Goal: Task Accomplishment & Management: Use online tool/utility

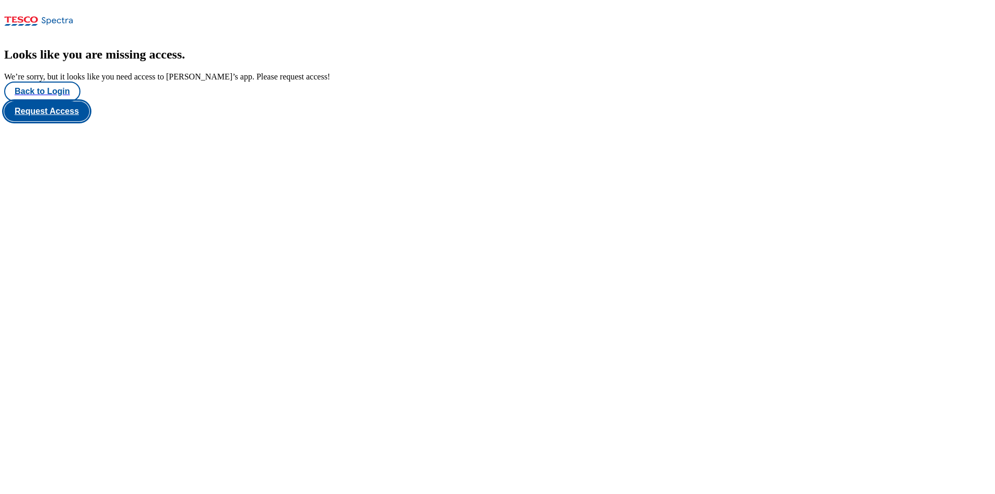
click at [89, 121] on button "Request Access" at bounding box center [46, 111] width 85 height 20
click at [52, 101] on button "Back to Login" at bounding box center [42, 91] width 76 height 20
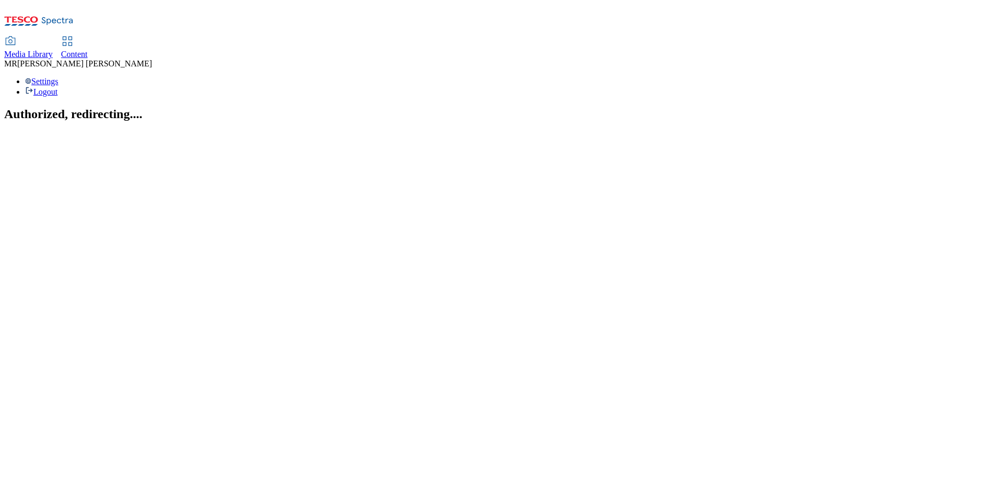
click at [88, 50] on span "Content" at bounding box center [74, 54] width 27 height 9
select select "ghs-uk"
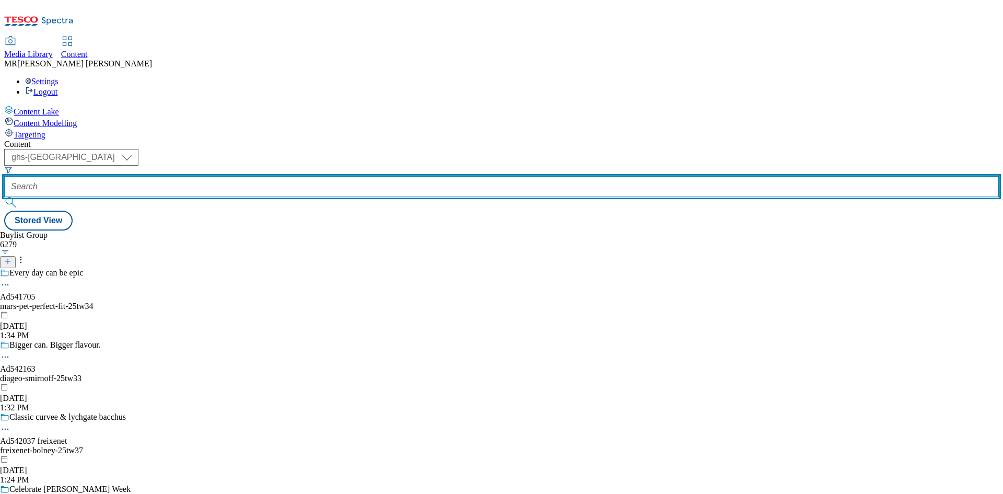
click at [270, 176] on input "text" at bounding box center [501, 186] width 994 height 21
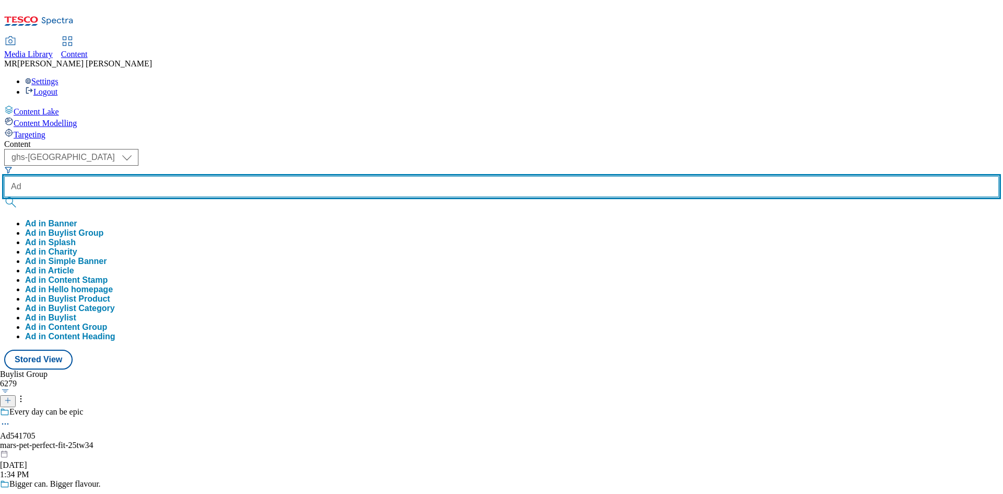
paste input "542163"
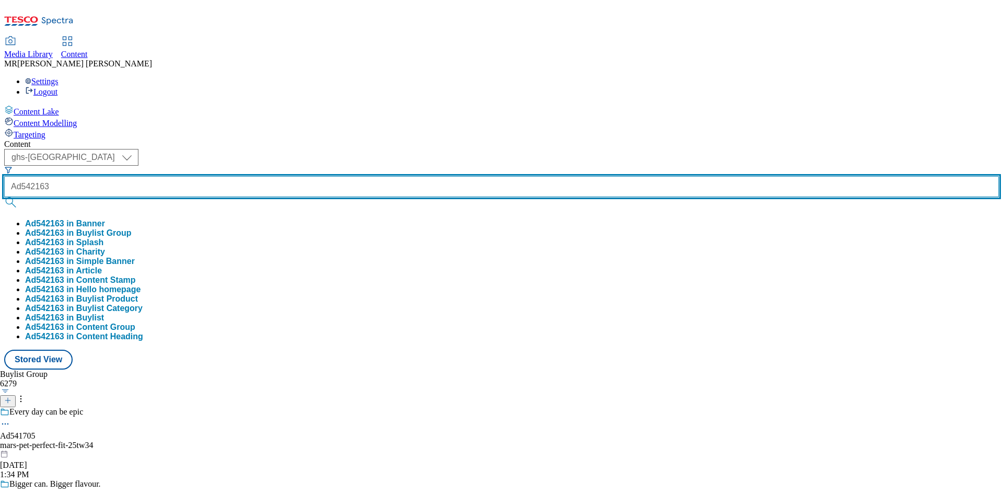
type input "Ad542163"
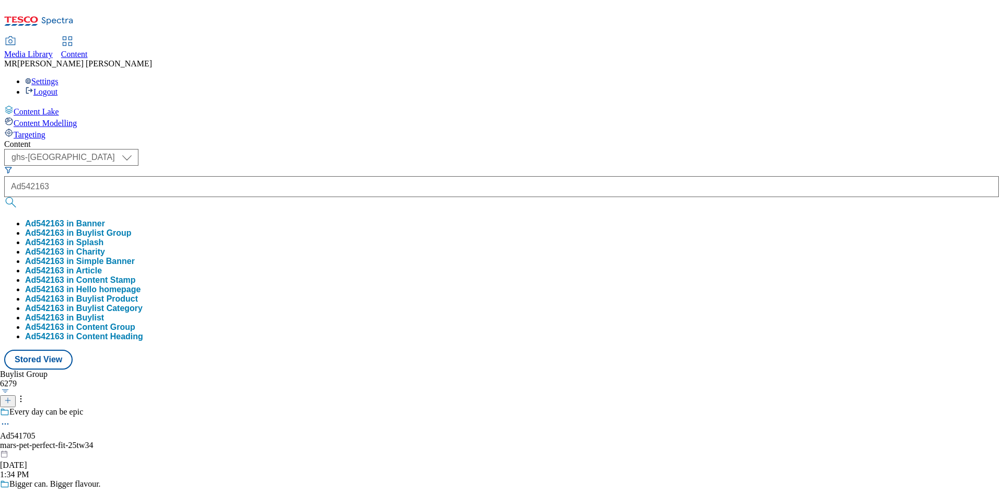
click at [132, 228] on button "Ad542163 in Buylist Group" at bounding box center [78, 232] width 107 height 9
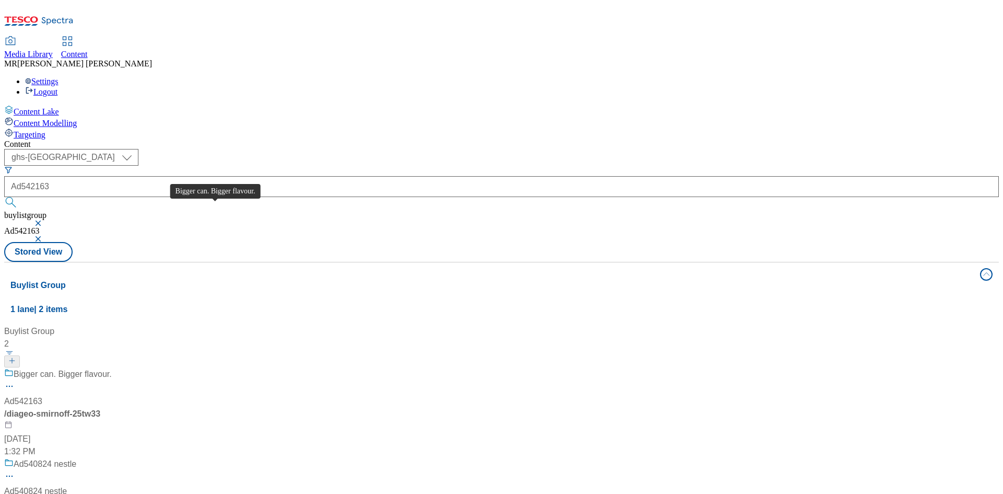
click at [112, 368] on div "Bigger can. Bigger flavour." at bounding box center [63, 374] width 98 height 13
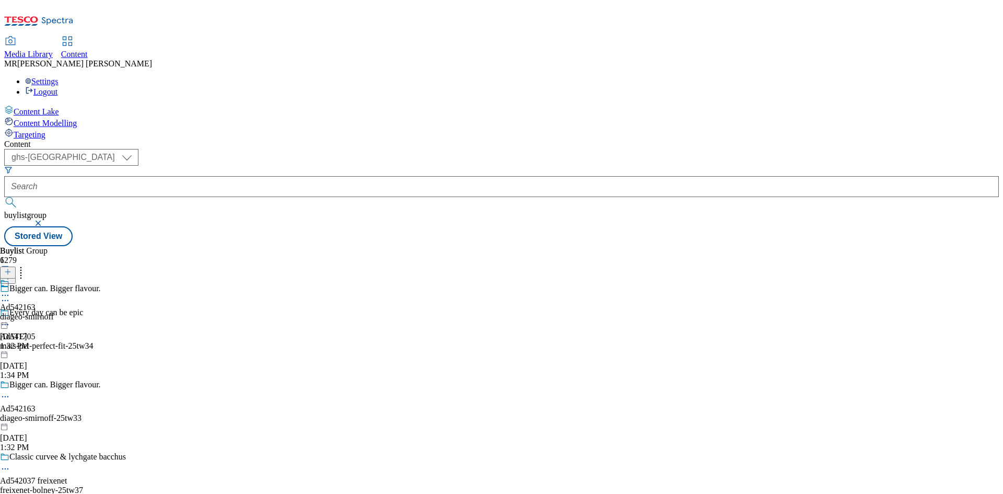
click at [54, 312] on div "diageo-smirnoff" at bounding box center [27, 316] width 54 height 9
click at [10, 314] on icon at bounding box center [5, 319] width 10 height 10
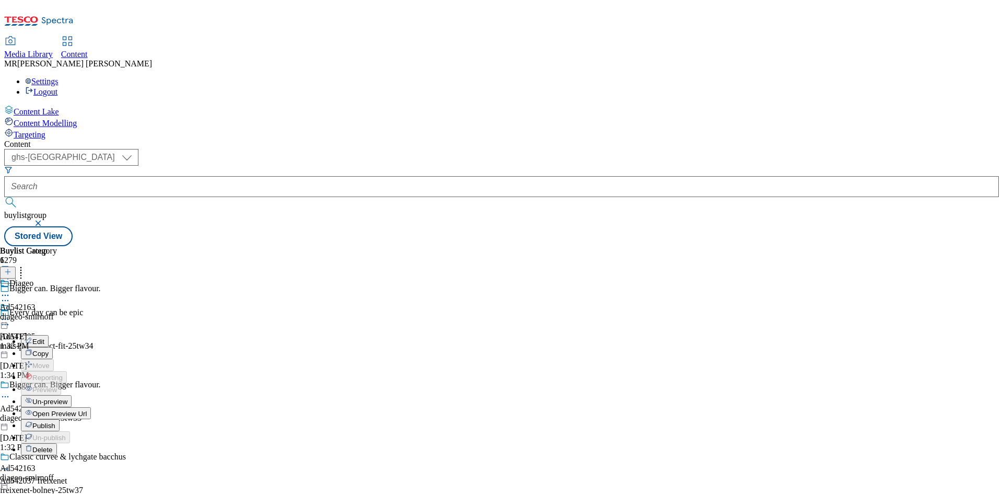
click at [87, 409] on span "Open Preview Url" at bounding box center [59, 413] width 54 height 8
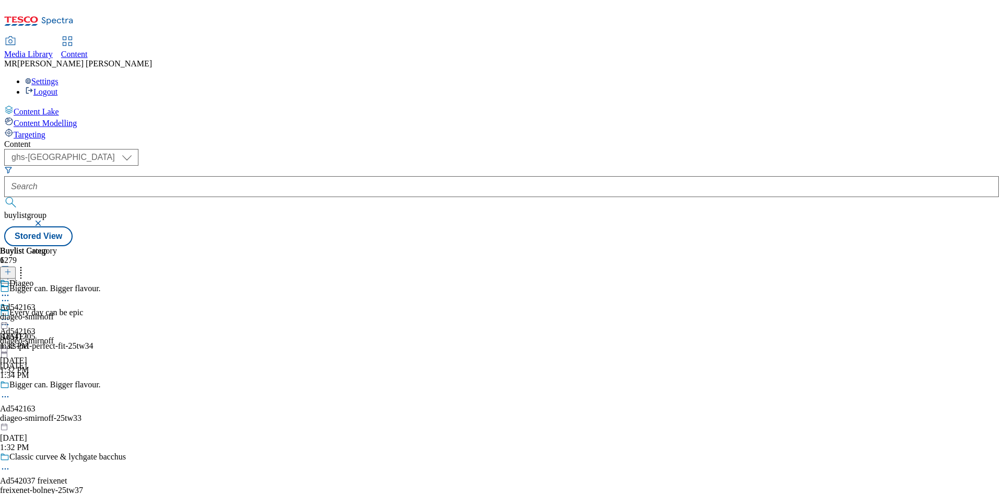
click at [10, 314] on icon at bounding box center [5, 319] width 10 height 10
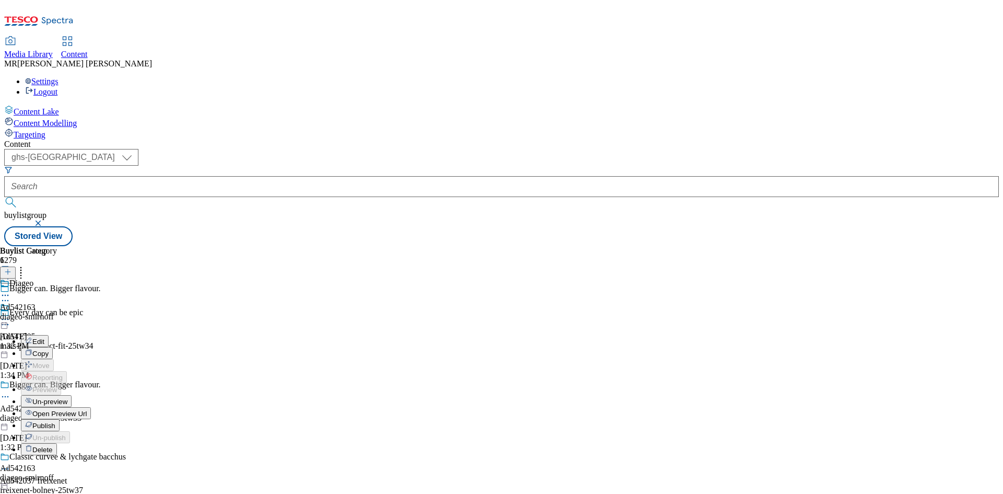
click at [55, 421] on span "Publish" at bounding box center [43, 425] width 23 height 8
